Goal: Information Seeking & Learning: Check status

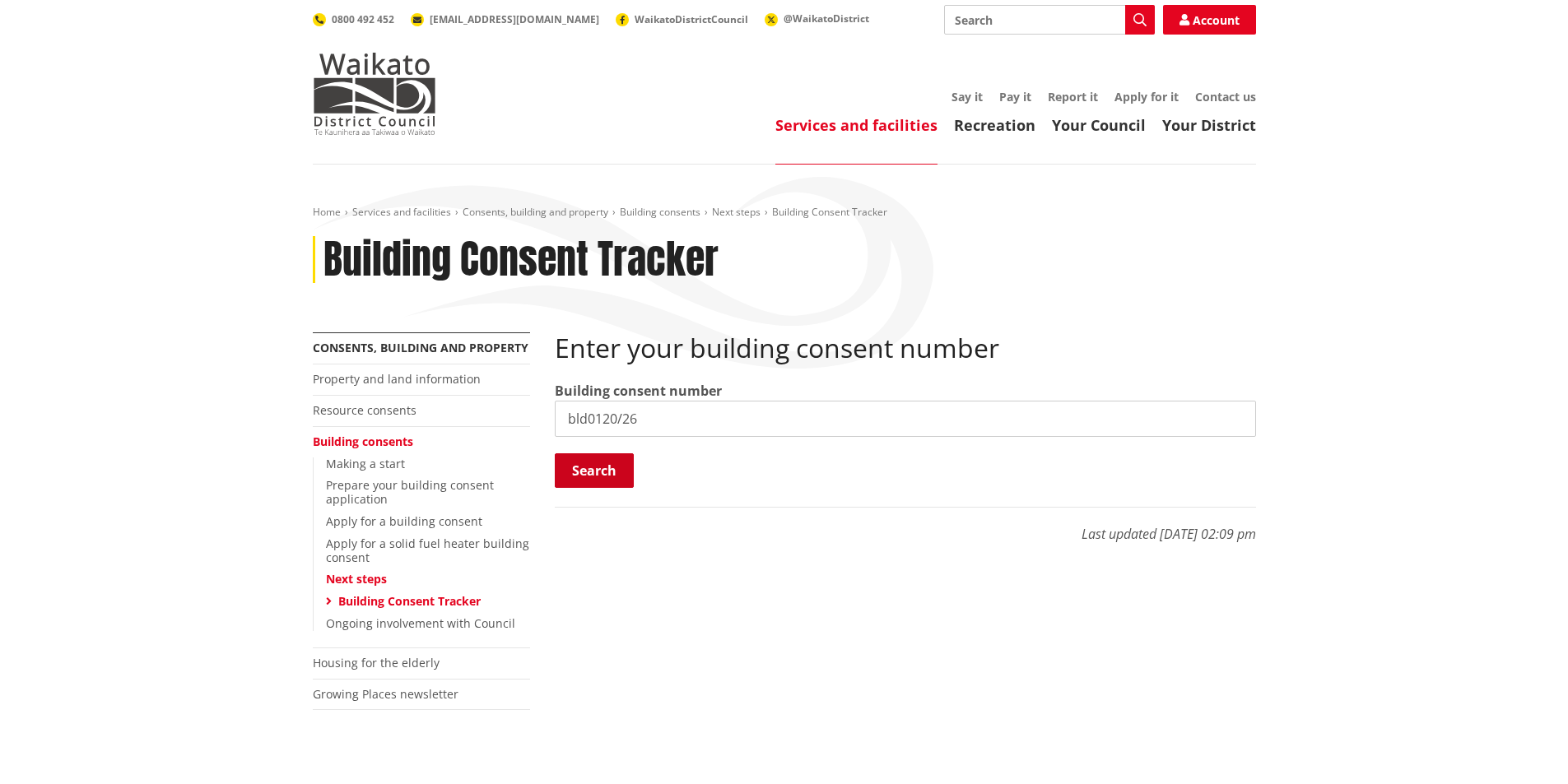
type input "bld0120/26"
click at [602, 469] on button "Search" at bounding box center [594, 471] width 79 height 35
click at [632, 420] on input "search" at bounding box center [906, 419] width 702 height 36
type input "Bld0120/26"
click at [599, 465] on button "Search" at bounding box center [594, 471] width 79 height 35
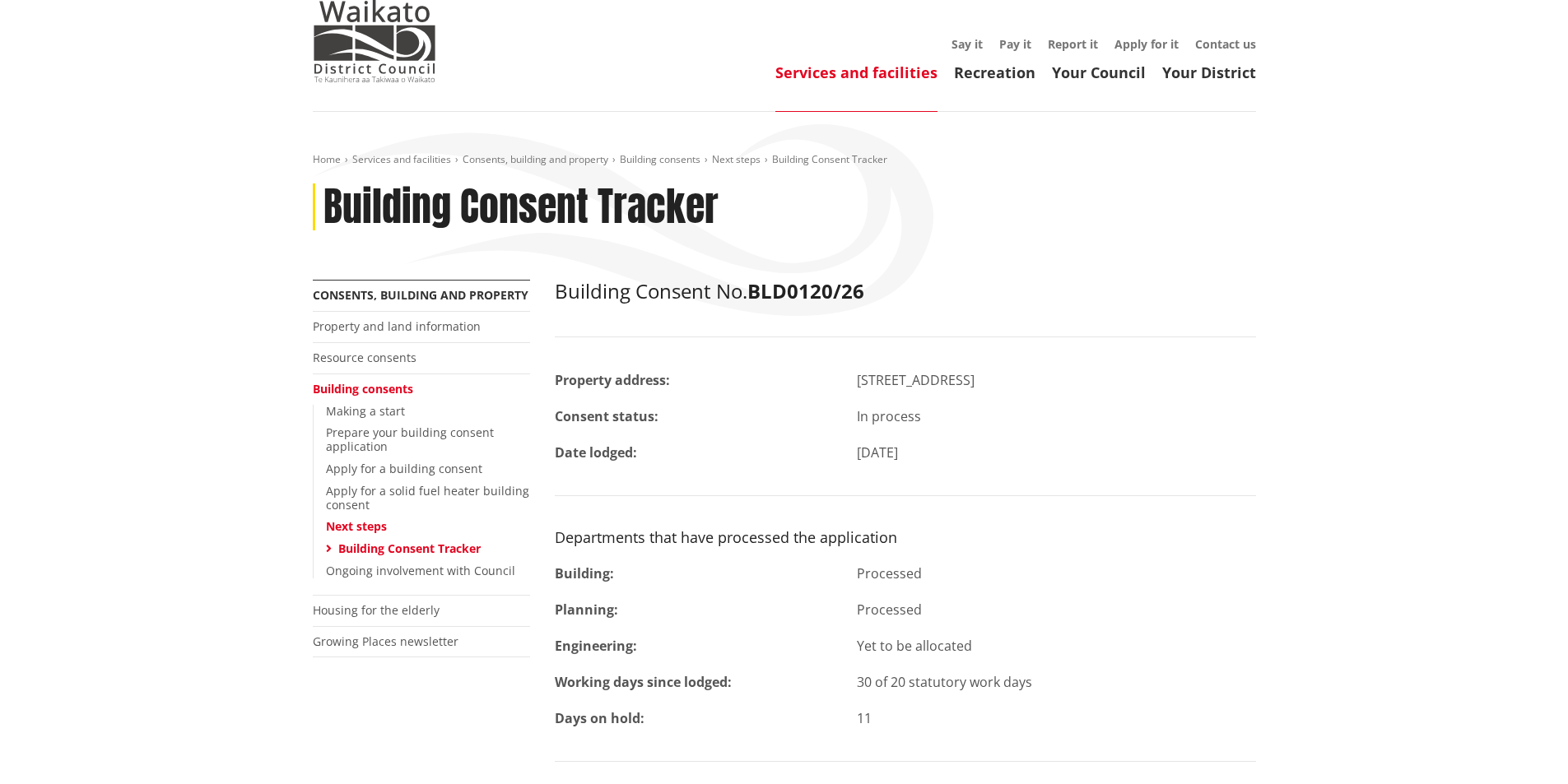
scroll to position [165, 0]
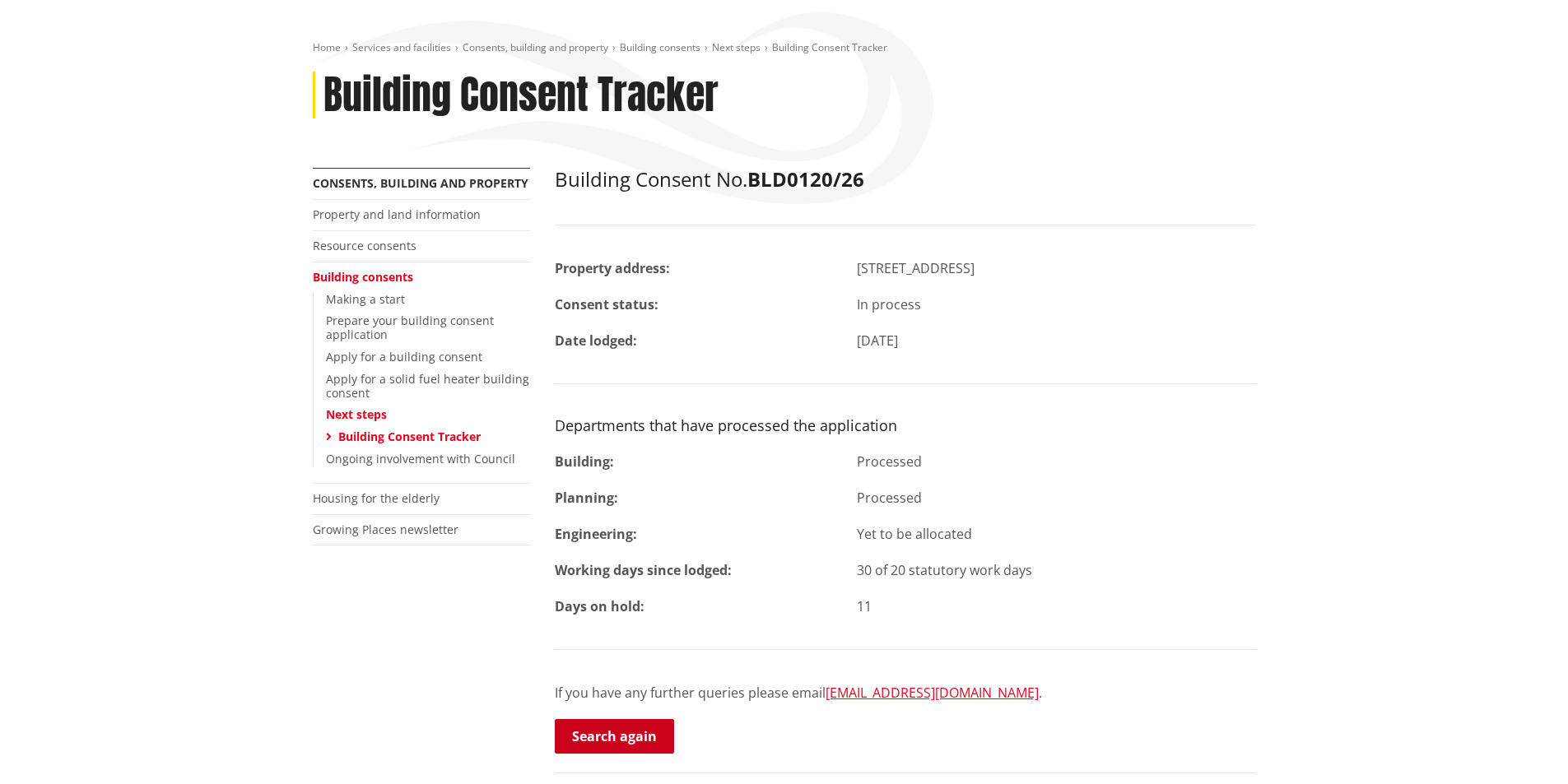
click at [608, 734] on link "Search again" at bounding box center [614, 736] width 119 height 35
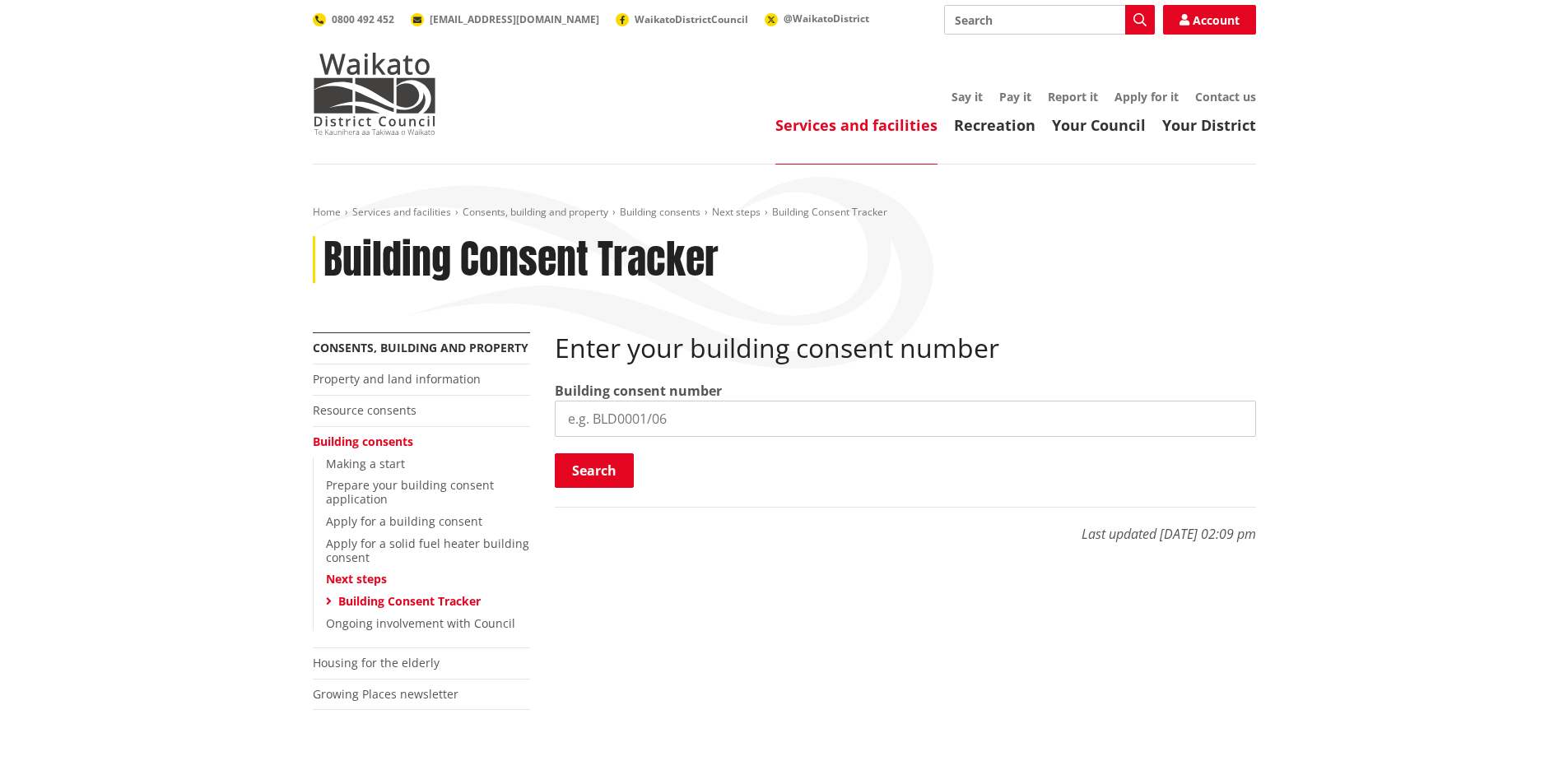
click at [636, 405] on input "search" at bounding box center [906, 419] width 702 height 36
type input "bld1212/25"
click at [586, 463] on button "Search" at bounding box center [594, 471] width 79 height 35
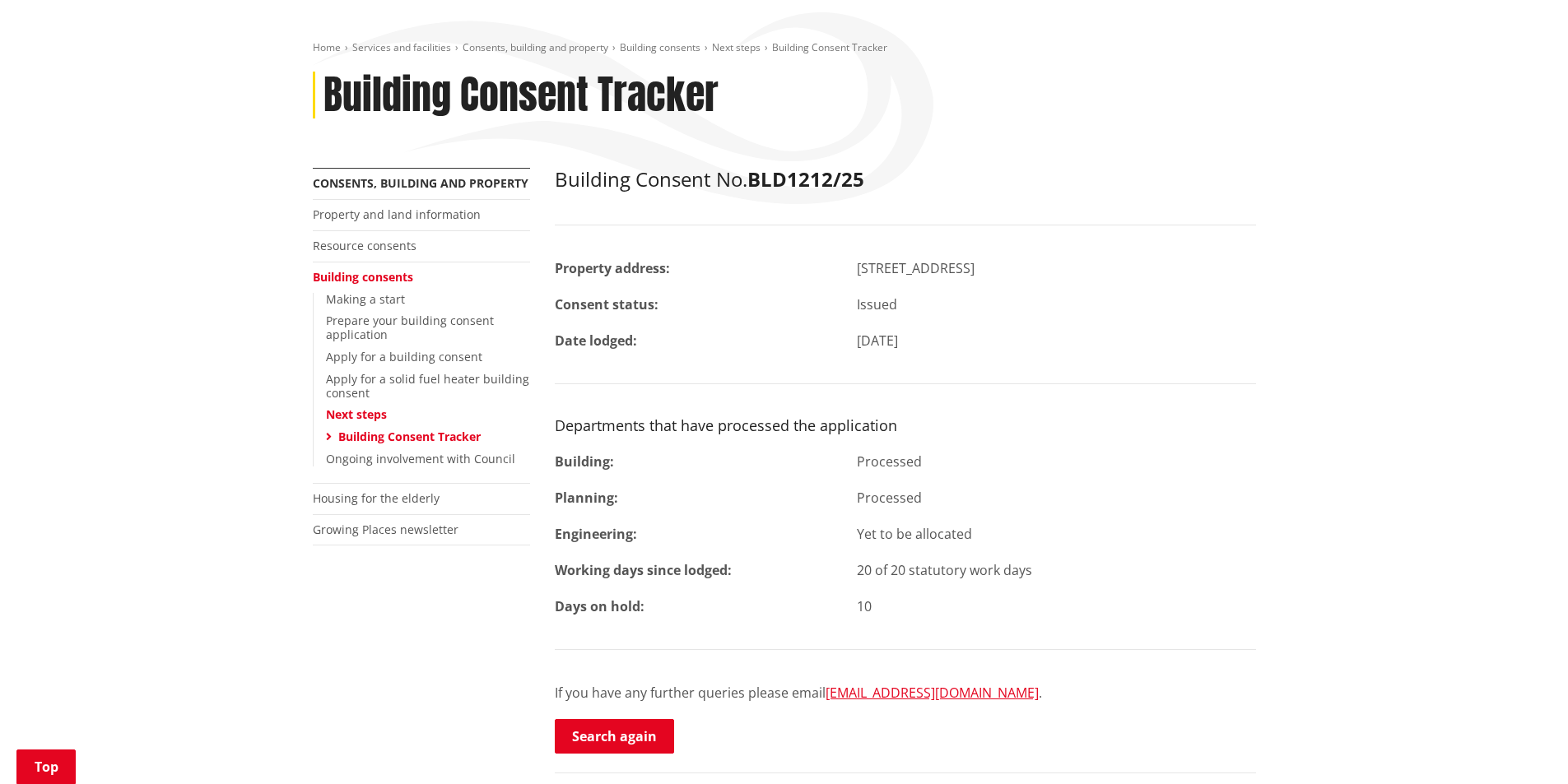
scroll to position [247, 0]
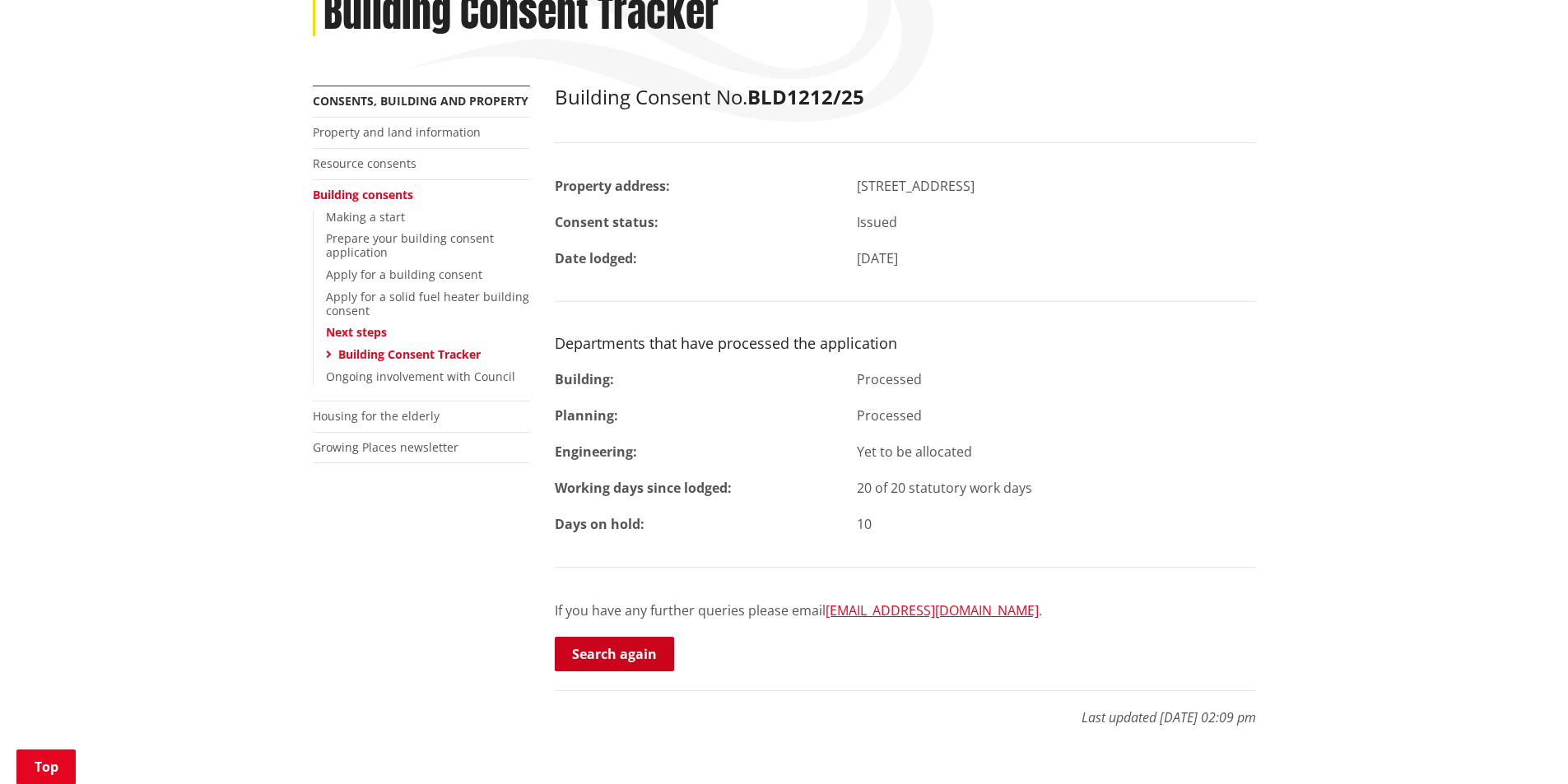
click at [633, 659] on link "Search again" at bounding box center [614, 654] width 119 height 35
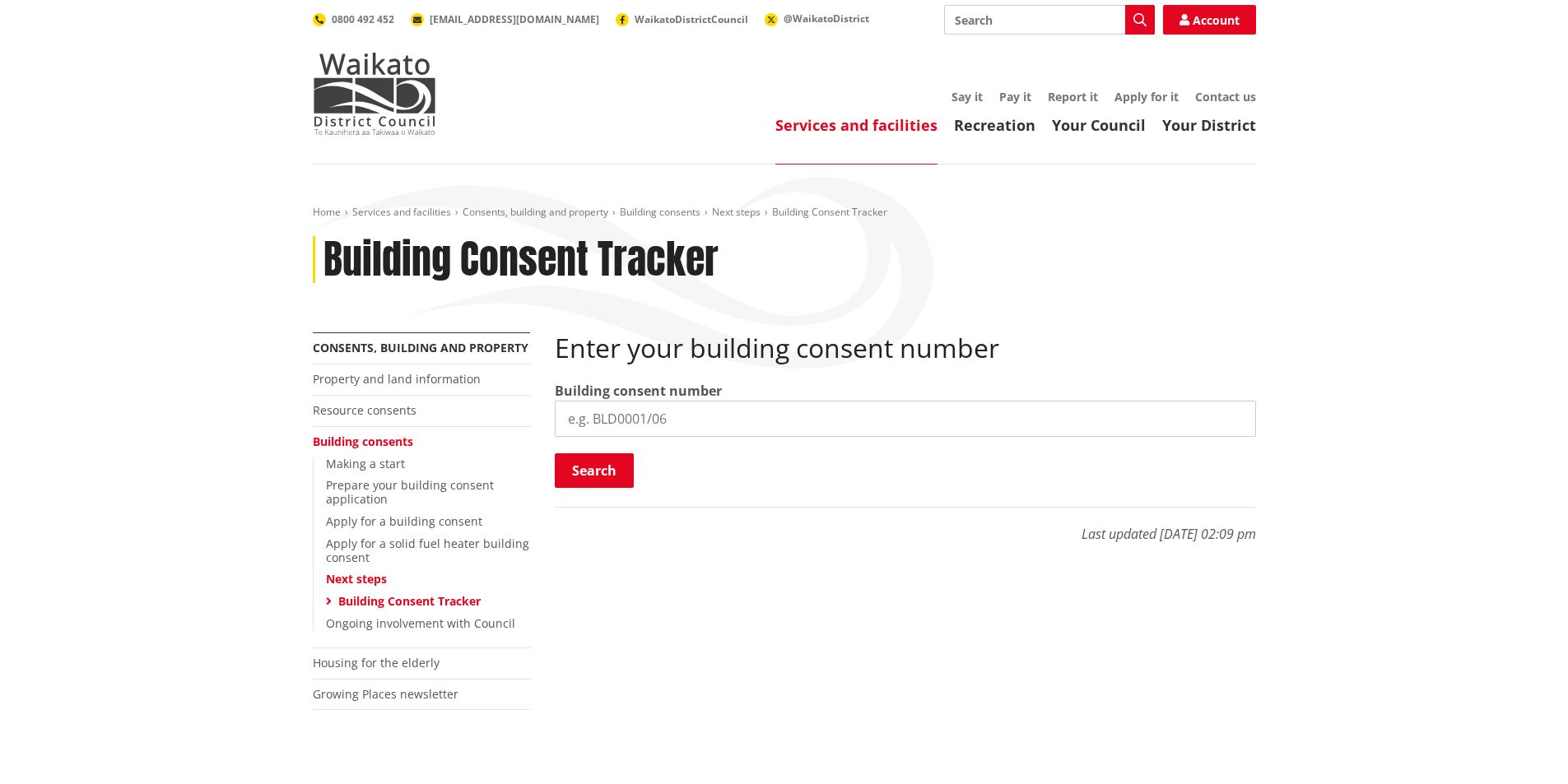
click at [589, 423] on input "search" at bounding box center [906, 419] width 702 height 36
type input "bld0120/26"
